Goal: Find specific page/section: Find specific page/section

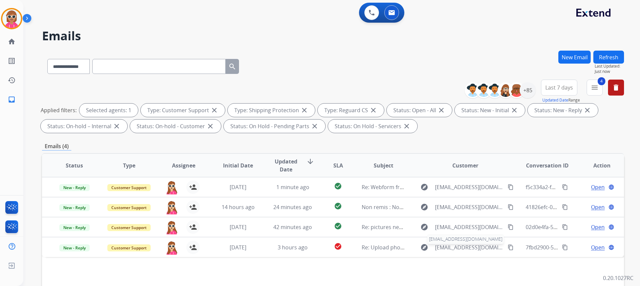
select select "**********"
drag, startPoint x: 609, startPoint y: 54, endPoint x: 610, endPoint y: 58, distance: 3.9
click at [609, 56] on button "Refresh" at bounding box center [608, 57] width 31 height 13
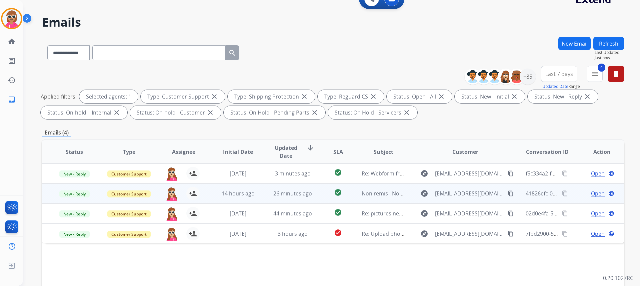
scroll to position [67, 0]
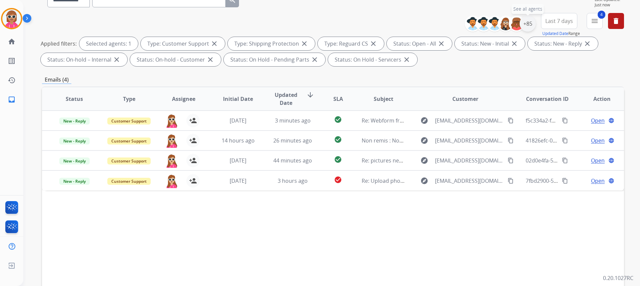
click at [530, 24] on div "+85" at bounding box center [528, 24] width 16 height 16
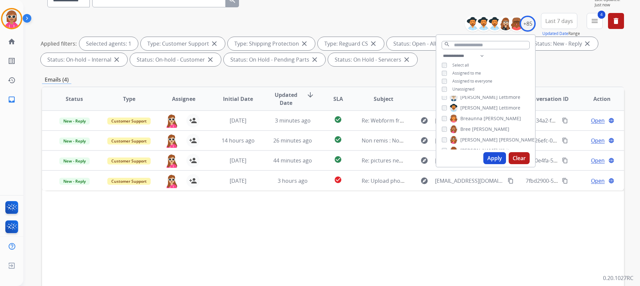
scroll to position [167, 0]
click at [465, 55] on select "**********" at bounding box center [465, 56] width 46 height 8
select select "**********"
click at [442, 52] on select "**********" at bounding box center [465, 56] width 46 height 8
click at [505, 57] on div "**********" at bounding box center [485, 69] width 99 height 35
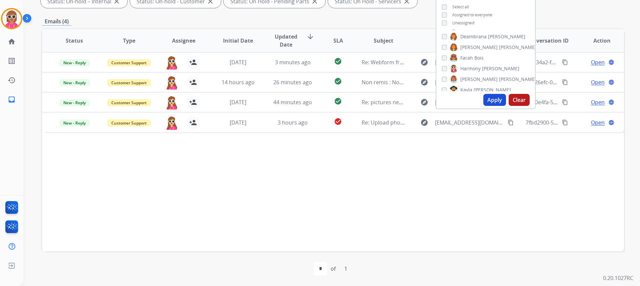
scroll to position [85, 0]
click at [463, 48] on span "Harmony" at bounding box center [470, 47] width 20 height 7
click at [470, 81] on span "[PERSON_NAME]" at bounding box center [478, 82] width 37 height 7
click at [489, 97] on button "Apply" at bounding box center [494, 100] width 23 height 12
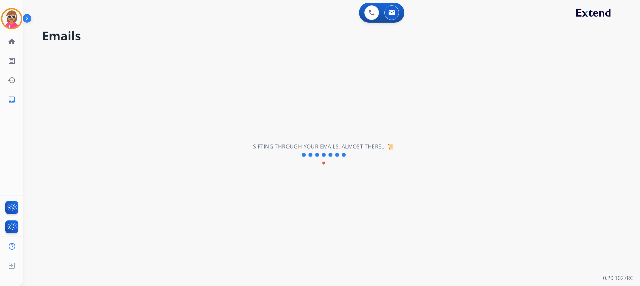
scroll to position [0, 0]
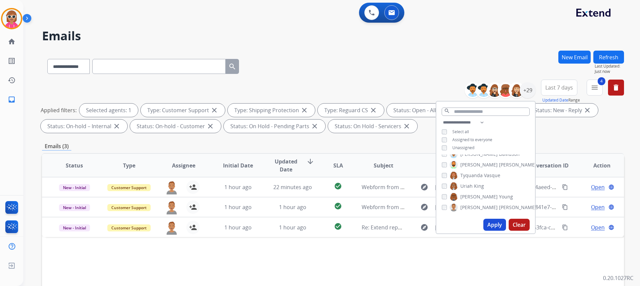
click at [461, 206] on span "[PERSON_NAME]" at bounding box center [478, 207] width 37 height 7
click at [469, 197] on span "[PERSON_NAME]" at bounding box center [478, 197] width 37 height 7
click at [469, 198] on span "[PERSON_NAME]" at bounding box center [478, 197] width 37 height 7
click at [470, 184] on span "Uriah" at bounding box center [466, 186] width 12 height 7
click at [495, 226] on button "Apply" at bounding box center [494, 225] width 23 height 12
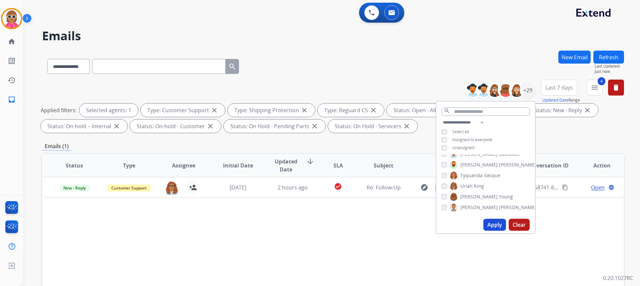
click at [460, 172] on label "Tyquanda Vasque" at bounding box center [475, 176] width 51 height 8
drag, startPoint x: 465, startPoint y: 185, endPoint x: 471, endPoint y: 198, distance: 14.5
click at [465, 187] on span "Uriah" at bounding box center [466, 186] width 12 height 7
click at [500, 225] on button "Apply" at bounding box center [494, 225] width 23 height 12
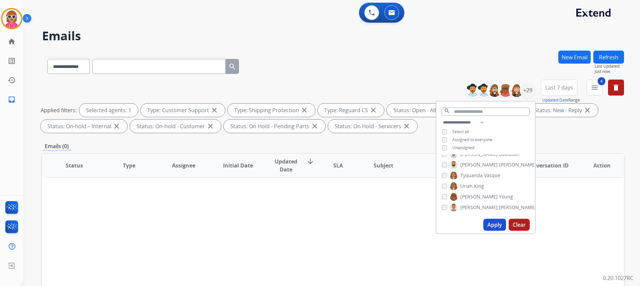
click at [474, 174] on span "Tyquanda" at bounding box center [471, 175] width 22 height 7
click at [499, 166] on span "[PERSON_NAME]" at bounding box center [517, 165] width 37 height 7
drag, startPoint x: 465, startPoint y: 164, endPoint x: 478, endPoint y: 191, distance: 30.4
click at [465, 164] on span "[PERSON_NAME]" at bounding box center [478, 165] width 37 height 7
click at [488, 228] on button "Apply" at bounding box center [494, 225] width 23 height 12
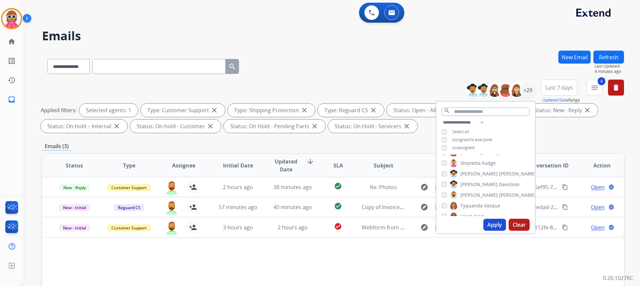
scroll to position [219, 0]
click at [470, 187] on span "[PERSON_NAME]" at bounding box center [478, 187] width 37 height 7
drag, startPoint x: 469, startPoint y: 197, endPoint x: 483, endPoint y: 211, distance: 19.8
click at [470, 197] on span "[PERSON_NAME]" at bounding box center [478, 198] width 37 height 7
click at [495, 225] on button "Apply" at bounding box center [494, 225] width 23 height 12
